Goal: Task Accomplishment & Management: Complete application form

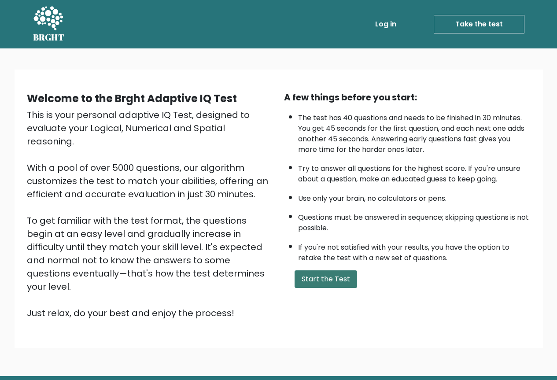
click at [326, 276] on button "Start the Test" at bounding box center [325, 279] width 62 height 18
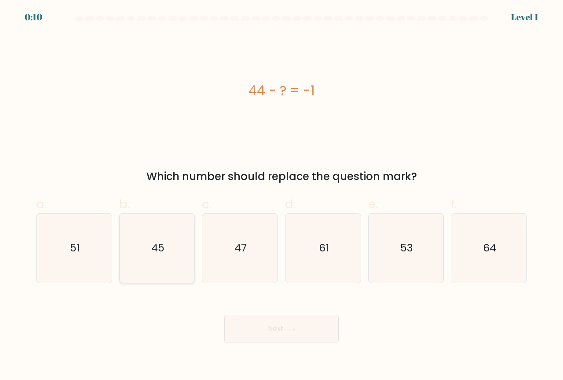
click at [183, 247] on icon "45" at bounding box center [157, 247] width 69 height 69
click at [282, 196] on input "b. 45" at bounding box center [282, 193] width 0 height 6
radio input "true"
click at [318, 333] on button "Next" at bounding box center [281, 329] width 114 height 28
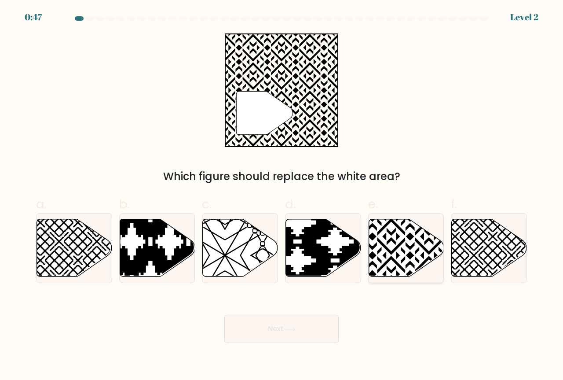
drag, startPoint x: 400, startPoint y: 268, endPoint x: 415, endPoint y: 242, distance: 30.2
click at [415, 242] on icon at bounding box center [406, 248] width 75 height 59
click at [282, 196] on input "e." at bounding box center [282, 193] width 0 height 6
radio input "true"
click at [415, 242] on icon at bounding box center [406, 247] width 74 height 57
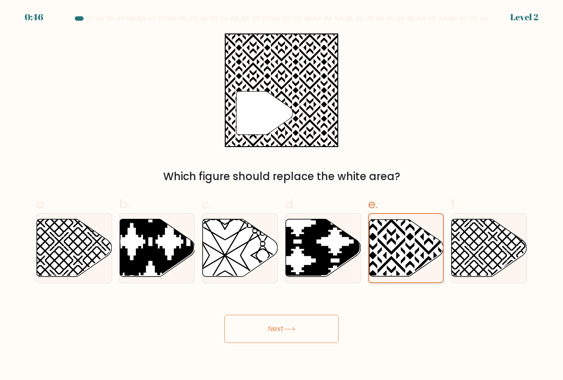
click at [282, 196] on input "e." at bounding box center [282, 193] width 0 height 6
drag, startPoint x: 415, startPoint y: 242, endPoint x: 391, endPoint y: 148, distance: 96.9
click at [379, 159] on form "a." at bounding box center [281, 179] width 563 height 326
click at [427, 122] on div "" Which figure should replace the white area?" at bounding box center [282, 108] width 502 height 151
click at [297, 334] on button "Next" at bounding box center [281, 329] width 114 height 28
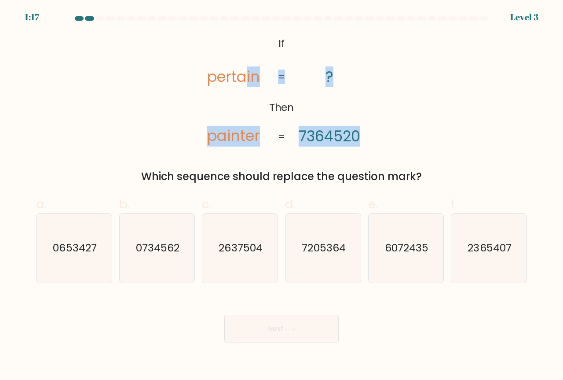
drag, startPoint x: 255, startPoint y: 35, endPoint x: 171, endPoint y: 92, distance: 101.7
click at [297, 64] on form "If ?" at bounding box center [281, 179] width 563 height 326
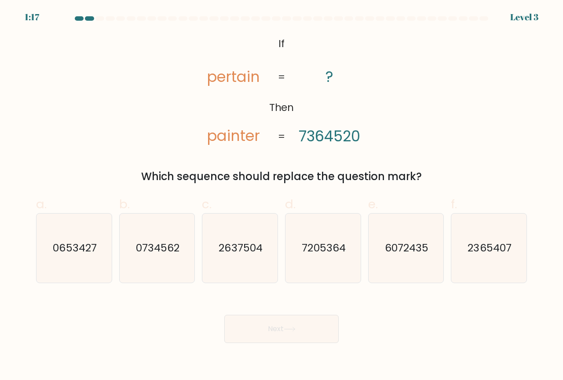
click at [158, 97] on div "@import url('https://fonts.googleapis.com/css?family=Abril+Fatface:400,100,100i…" at bounding box center [282, 108] width 502 height 151
click at [311, 232] on icon "7205364" at bounding box center [323, 247] width 69 height 69
click at [282, 196] on input "d. 7205364" at bounding box center [282, 193] width 0 height 6
radio input "true"
click at [306, 338] on button "Next" at bounding box center [281, 329] width 114 height 28
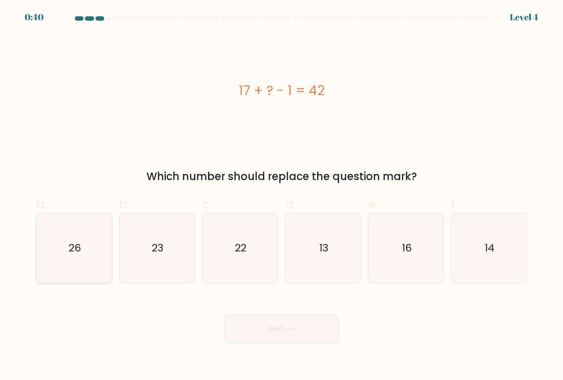
click at [98, 242] on icon "26" at bounding box center [74, 247] width 69 height 69
click at [282, 196] on input "a. 26" at bounding box center [282, 193] width 0 height 6
radio input "true"
click at [275, 336] on button "Next" at bounding box center [281, 329] width 114 height 28
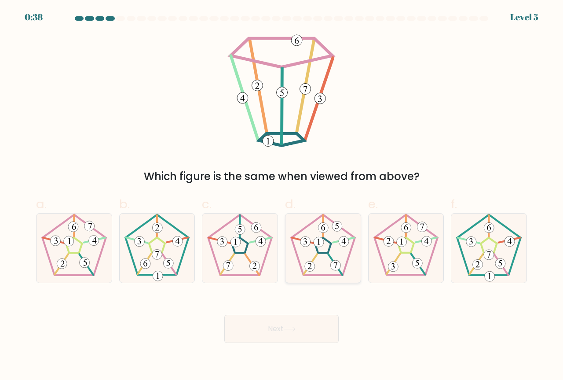
click at [317, 253] on 255 at bounding box center [323, 245] width 16 height 15
click at [282, 196] on input "d." at bounding box center [282, 193] width 0 height 6
radio input "true"
click at [300, 342] on button "Next" at bounding box center [281, 329] width 114 height 28
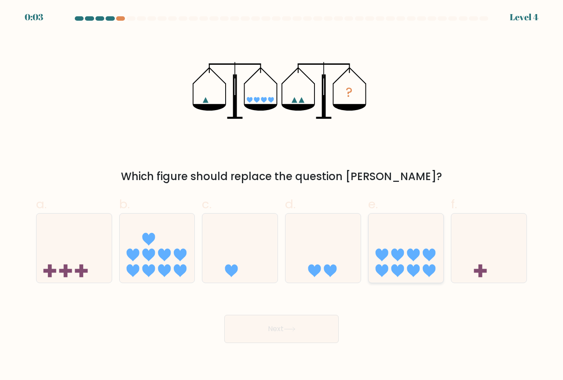
click at [376, 254] on icon at bounding box center [381, 255] width 13 height 13
click at [282, 196] on input "e." at bounding box center [282, 193] width 0 height 6
radio input "true"
click at [302, 330] on button "Next" at bounding box center [281, 329] width 114 height 28
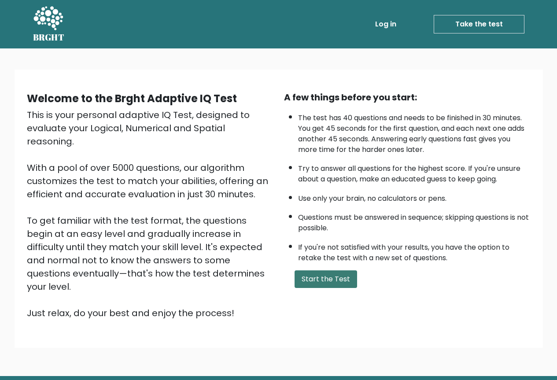
click at [302, 281] on button "Start the Test" at bounding box center [325, 279] width 62 height 18
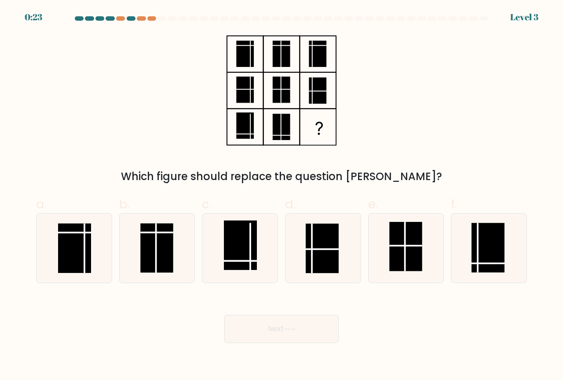
click at [34, 18] on div at bounding box center [282, 20] width 502 height 8
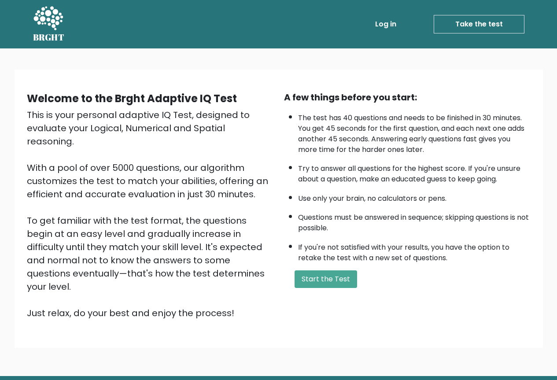
click at [493, 21] on link "Take the test" at bounding box center [478, 24] width 91 height 18
click at [388, 22] on link "Log in" at bounding box center [385, 24] width 28 height 18
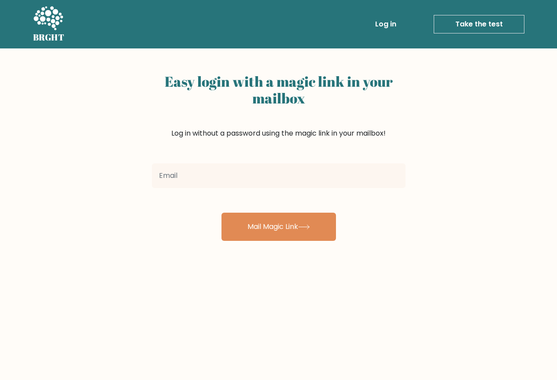
click at [451, 31] on link "Take the test" at bounding box center [478, 24] width 91 height 18
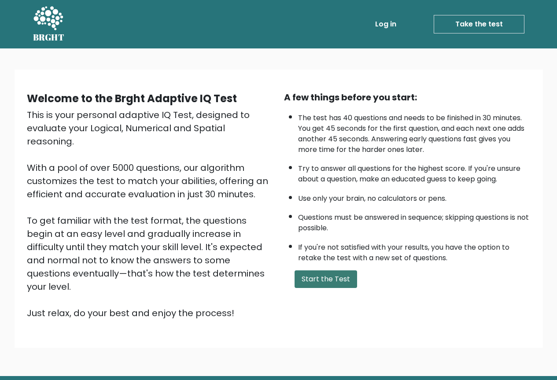
click at [331, 275] on button "Start the Test" at bounding box center [325, 279] width 62 height 18
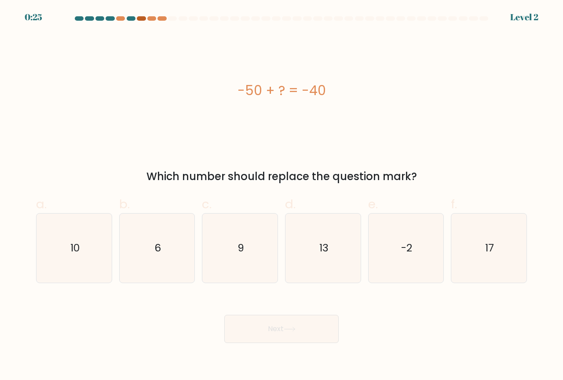
drag, startPoint x: 140, startPoint y: 8, endPoint x: 138, endPoint y: 20, distance: 12.1
click at [139, 13] on div "0:25 Level 2" at bounding box center [281, 12] width 563 height 24
drag, startPoint x: 138, startPoint y: 20, endPoint x: 138, endPoint y: 53, distance: 33.4
click at [138, 26] on form "a. 6" at bounding box center [281, 179] width 563 height 326
drag, startPoint x: 143, startPoint y: 88, endPoint x: 38, endPoint y: 36, distance: 116.7
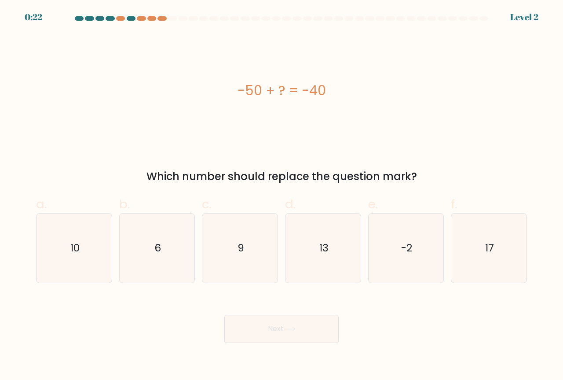
click at [38, 36] on div "-50 + ? = -40" at bounding box center [281, 90] width 491 height 114
